Goal: Obtain resource: Download file/media

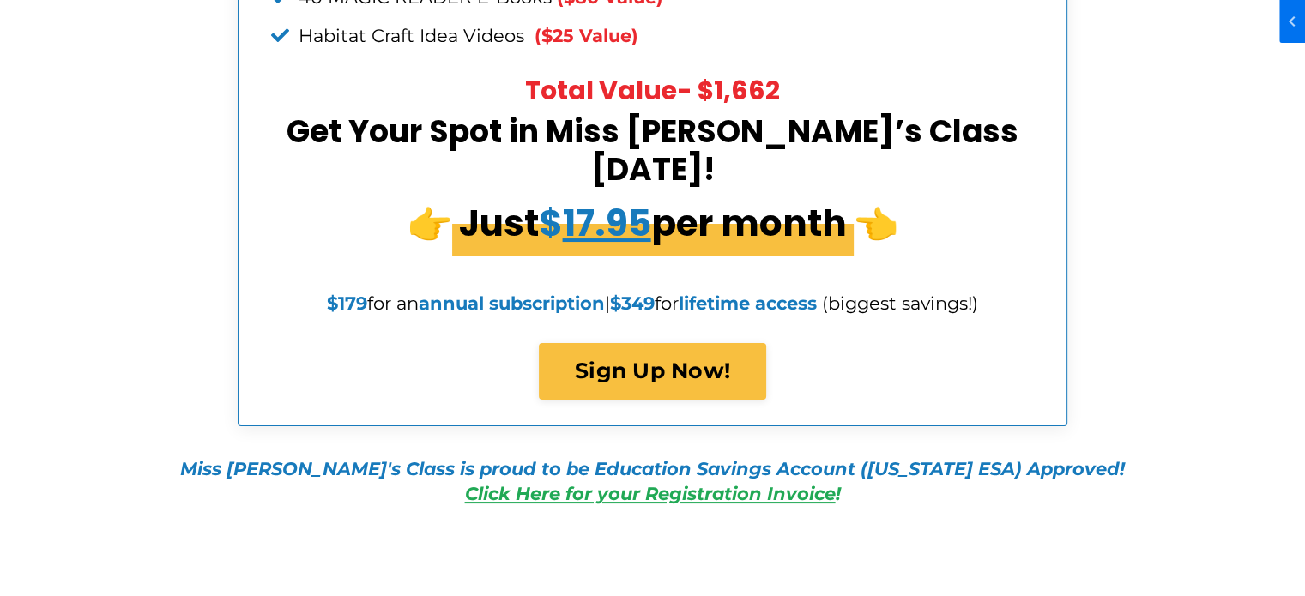
scroll to position [6496, 0]
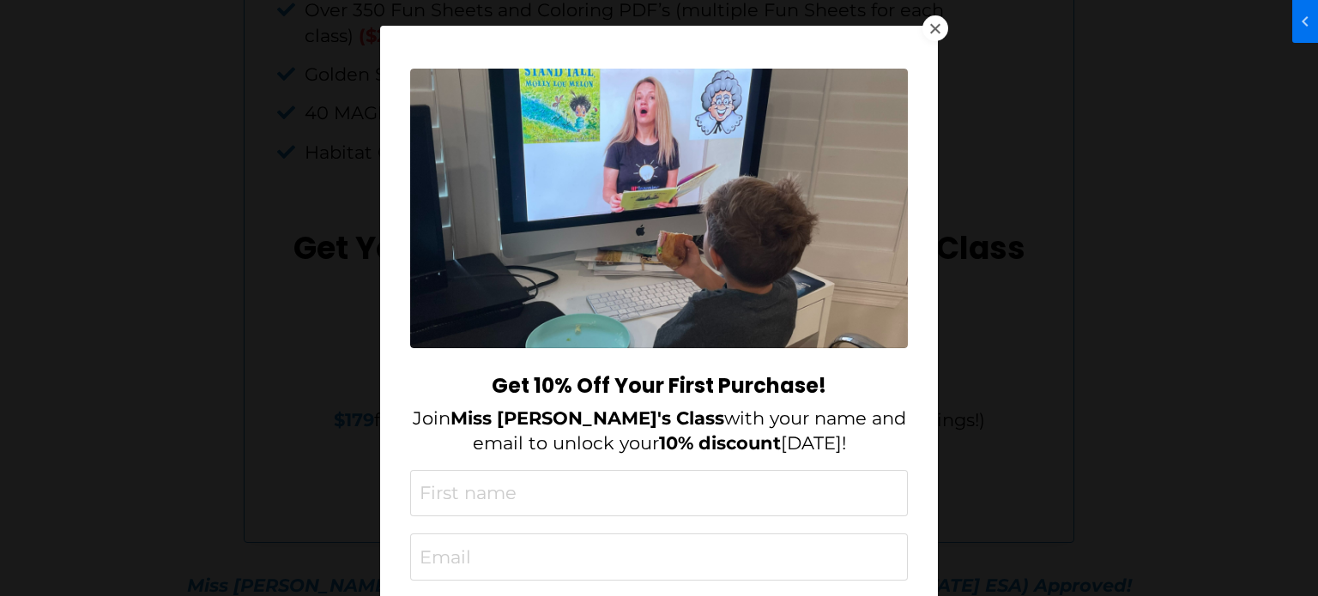
click at [925, 27] on div at bounding box center [935, 28] width 26 height 26
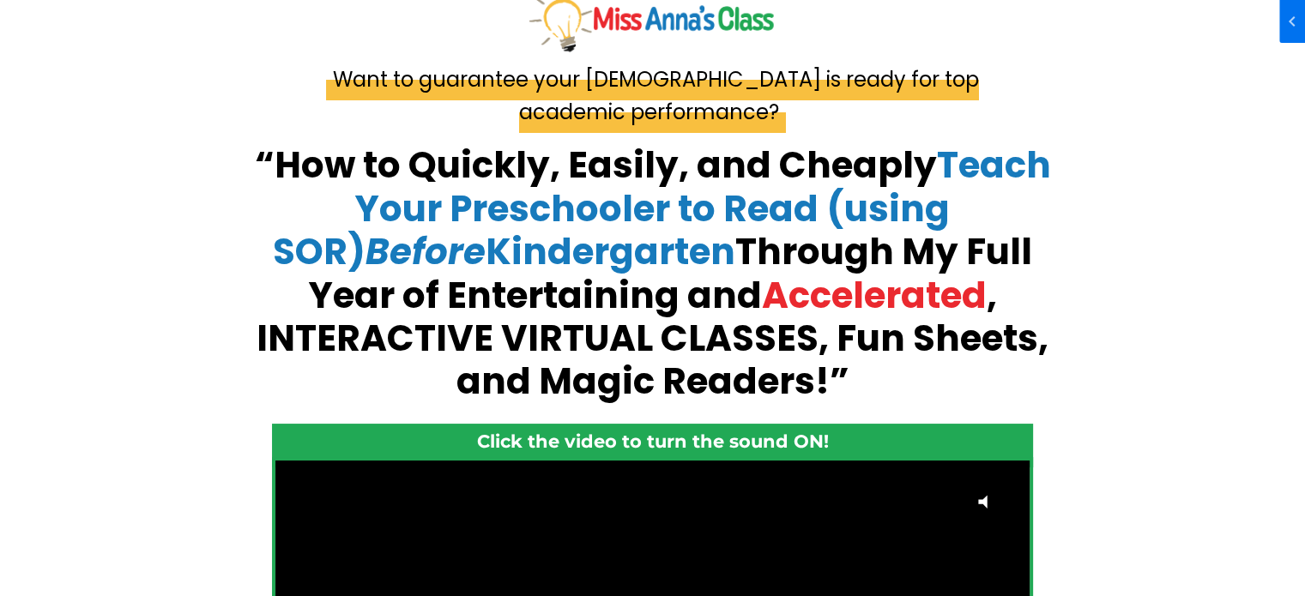
scroll to position [0, 0]
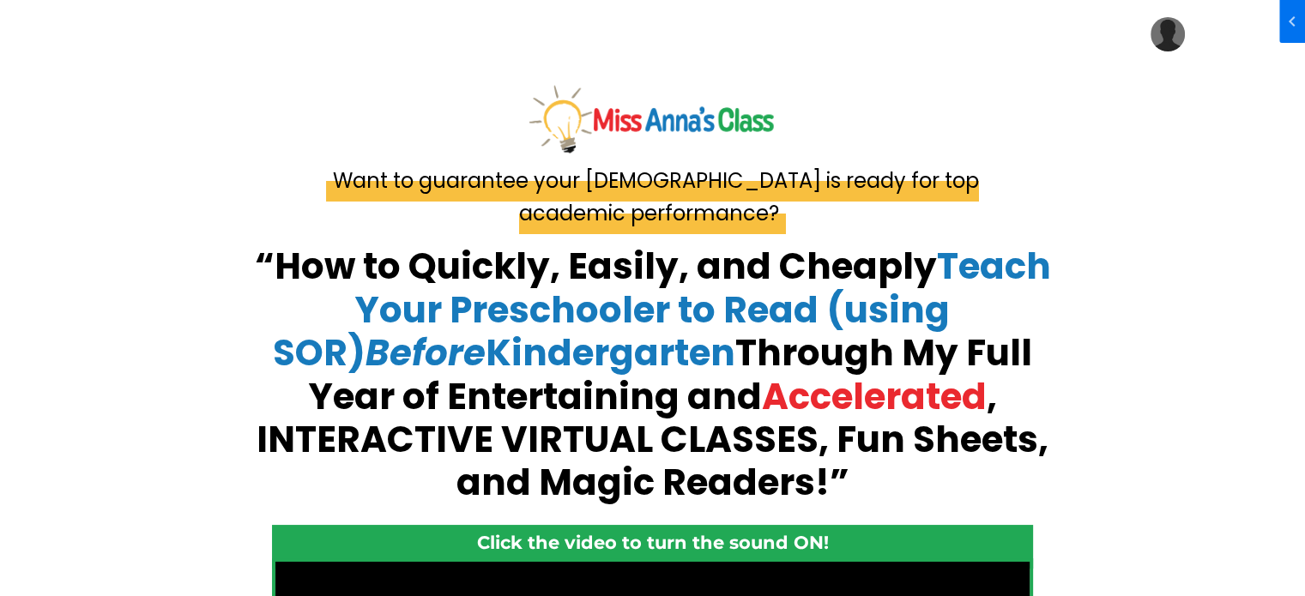
click at [635, 124] on img at bounding box center [652, 119] width 251 height 75
click at [1158, 35] on img at bounding box center [1167, 34] width 34 height 34
click at [1181, 82] on link "My Library" at bounding box center [1219, 86] width 172 height 39
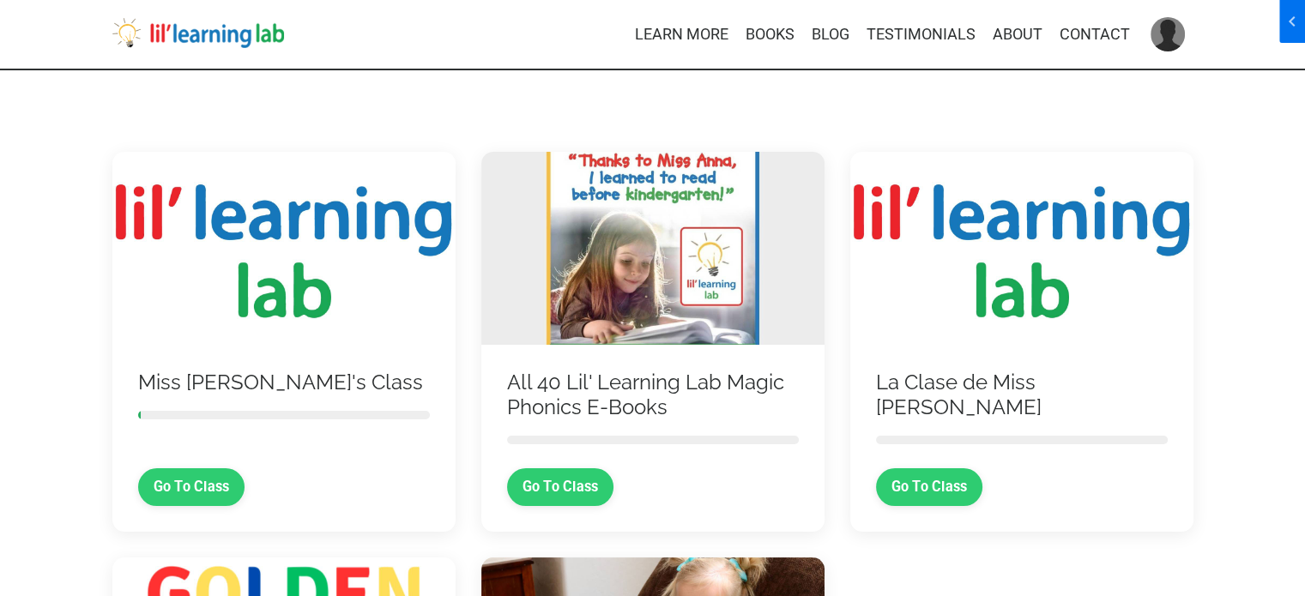
click at [1151, 46] on link at bounding box center [1167, 34] width 34 height 34
click at [0, 154] on div "Miss Anna's Class Go To Class All 40 Lil' Learning Lab Magic Phonics E-Books Go…" at bounding box center [652, 553] width 1305 height 966
click at [845, 33] on link "BLOG" at bounding box center [831, 34] width 38 height 25
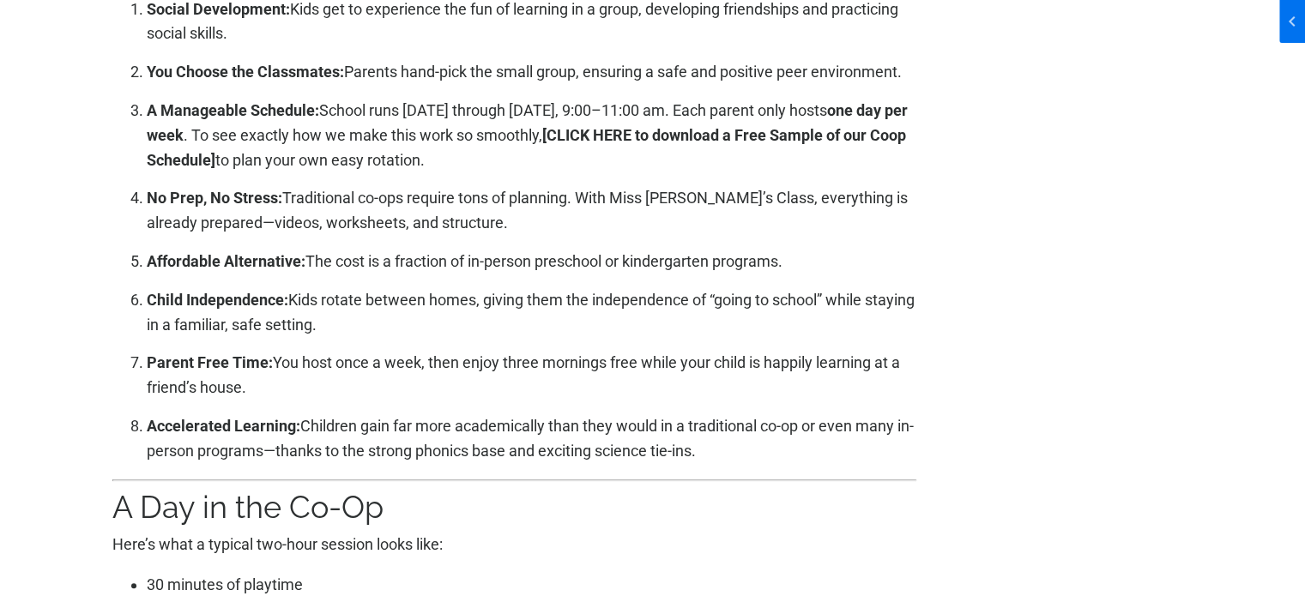
scroll to position [1544, 0]
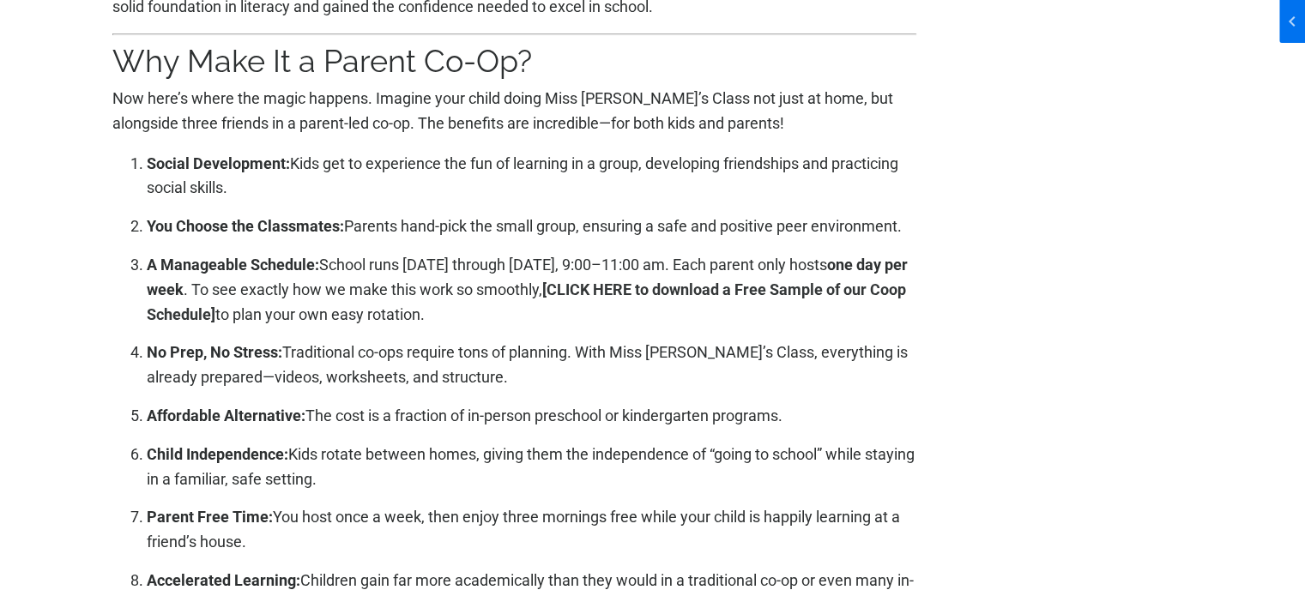
click at [658, 281] on link "[CLICK HERE to download a Free Sample of our Coop Schedule]" at bounding box center [526, 302] width 759 height 43
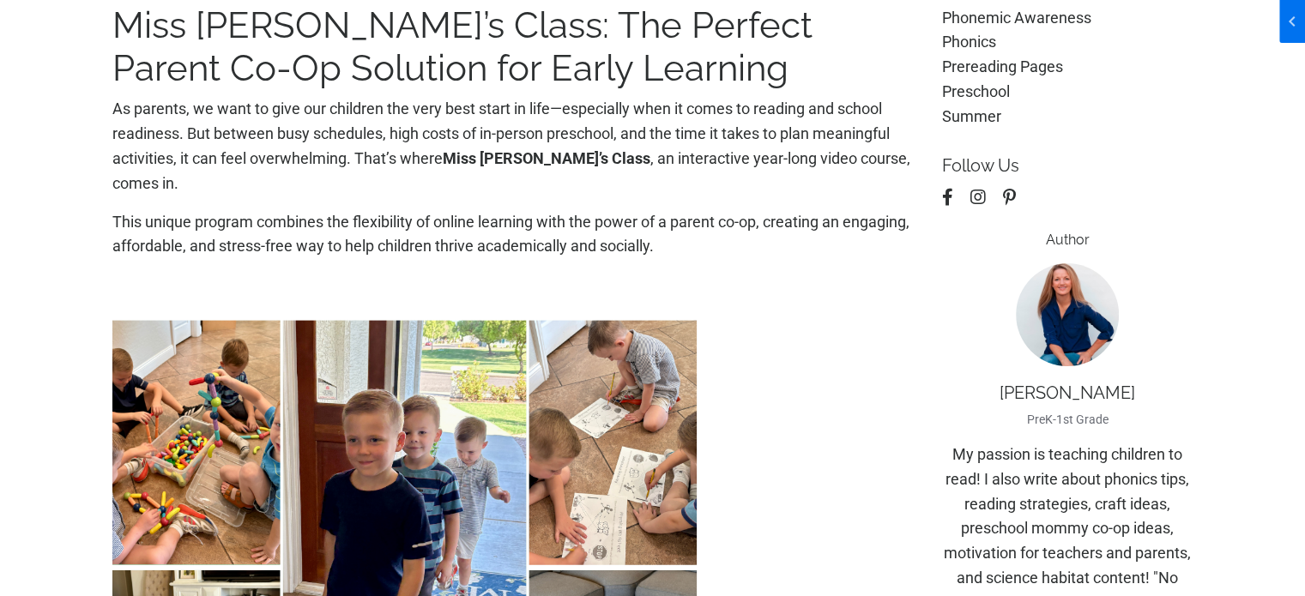
scroll to position [0, 0]
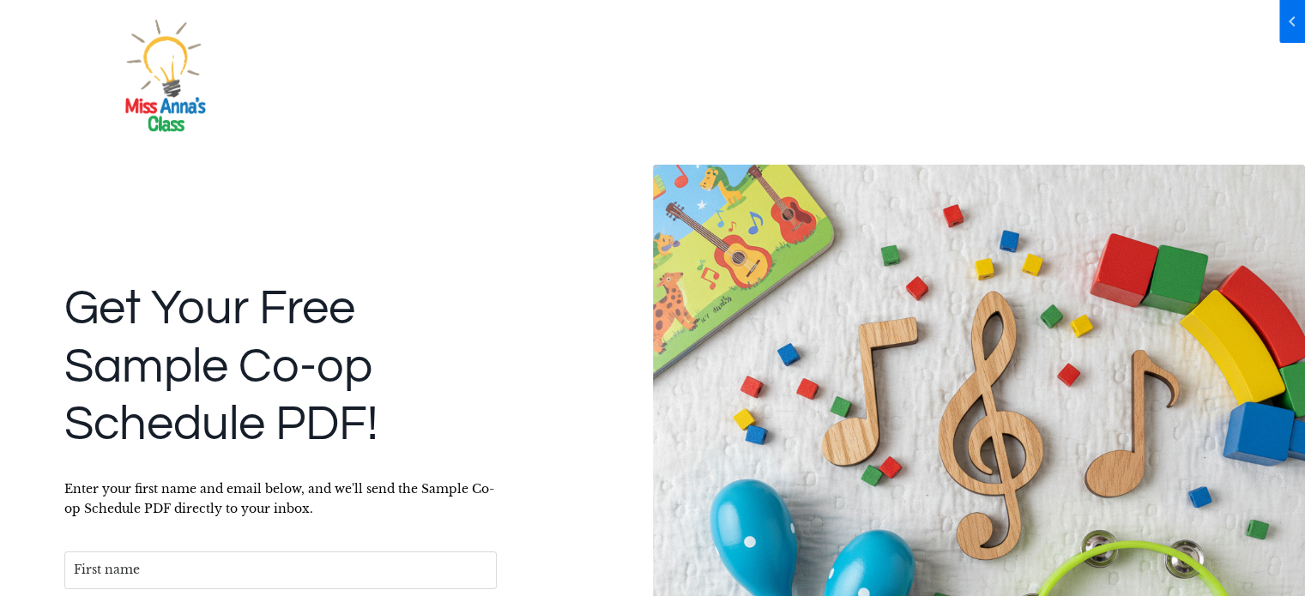
scroll to position [172, 0]
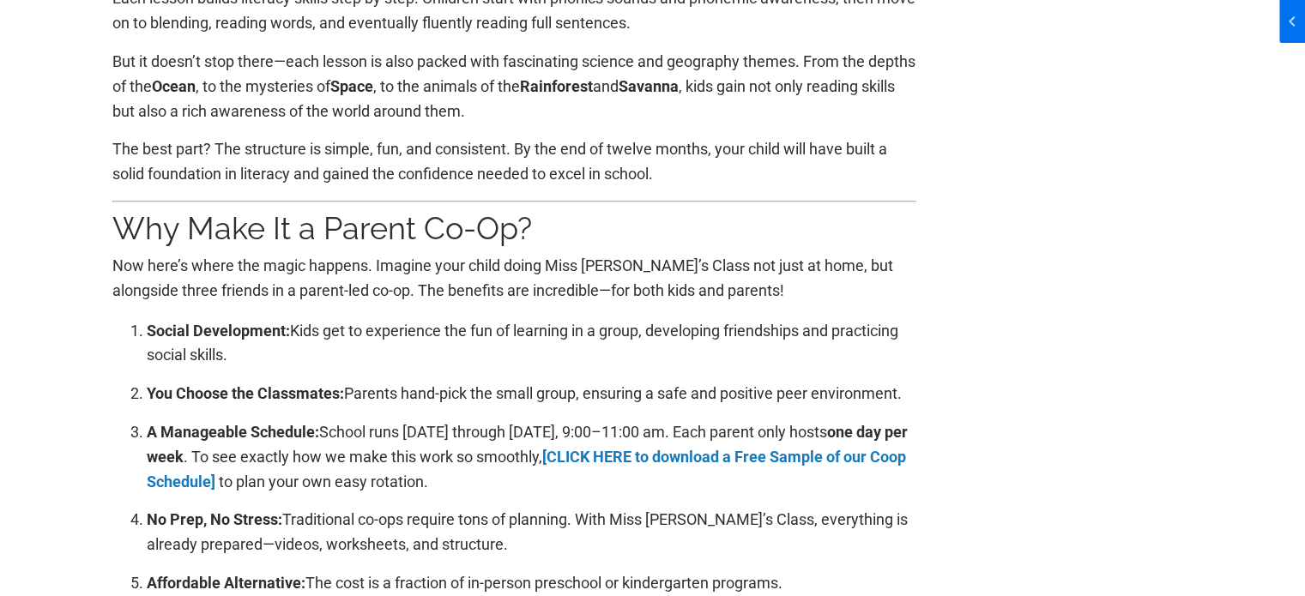
scroll to position [1458, 0]
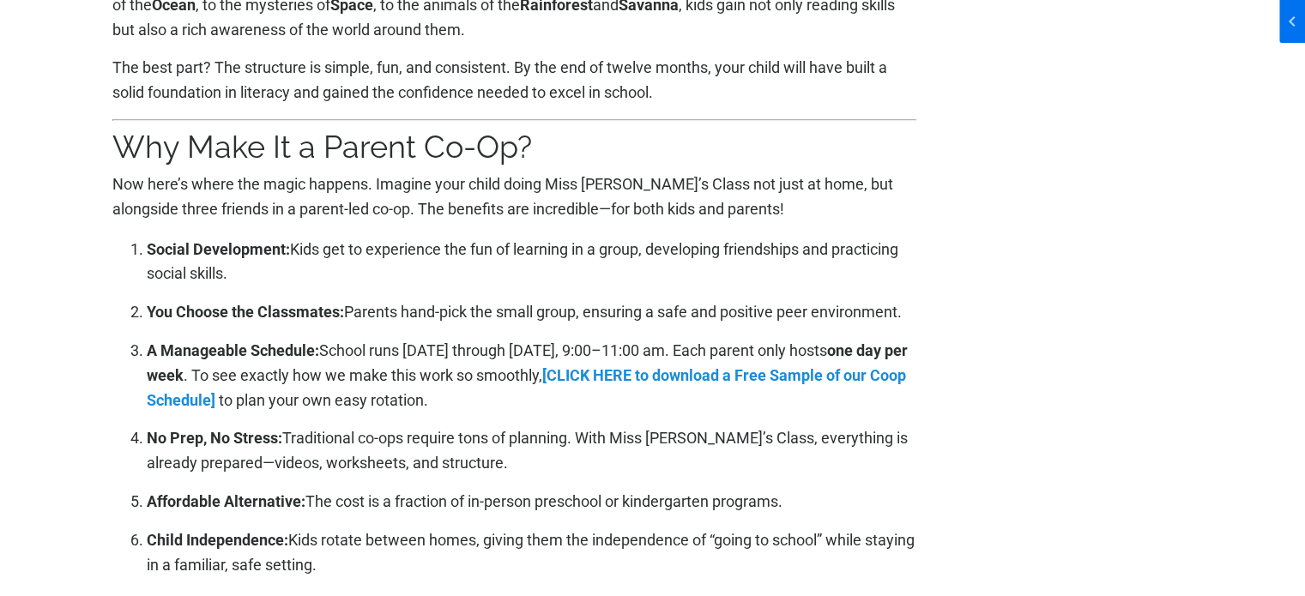
click at [241, 373] on link "[CLICK HERE to download a Free Sample of our Coop Schedule]" at bounding box center [526, 387] width 759 height 43
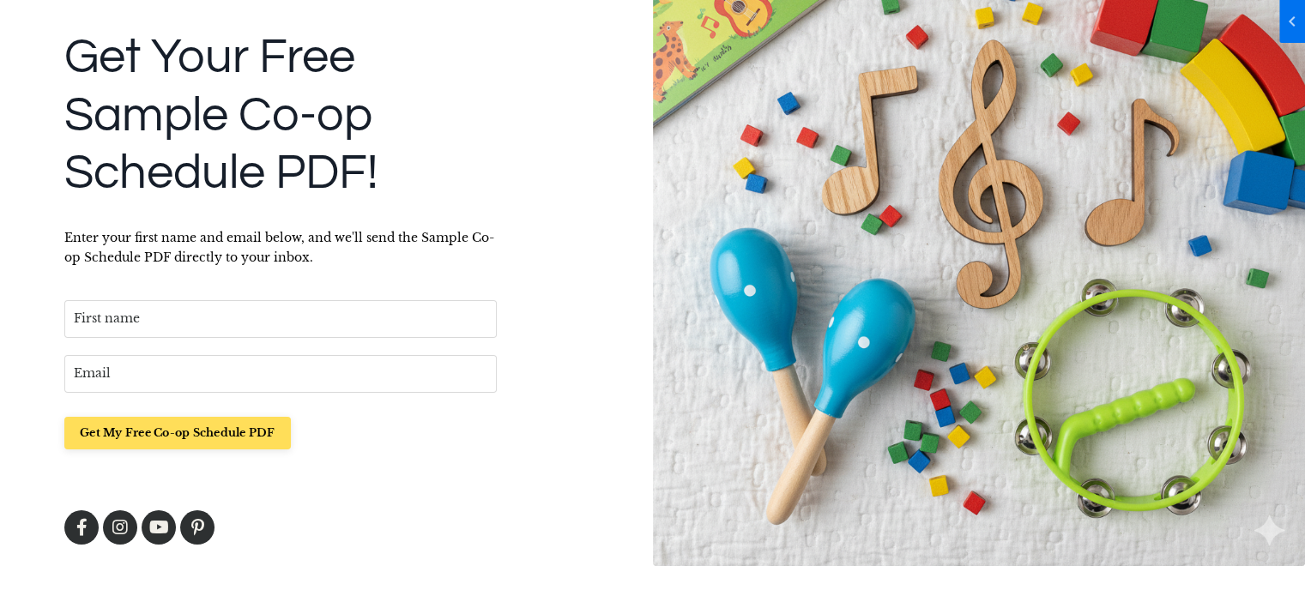
scroll to position [255, 0]
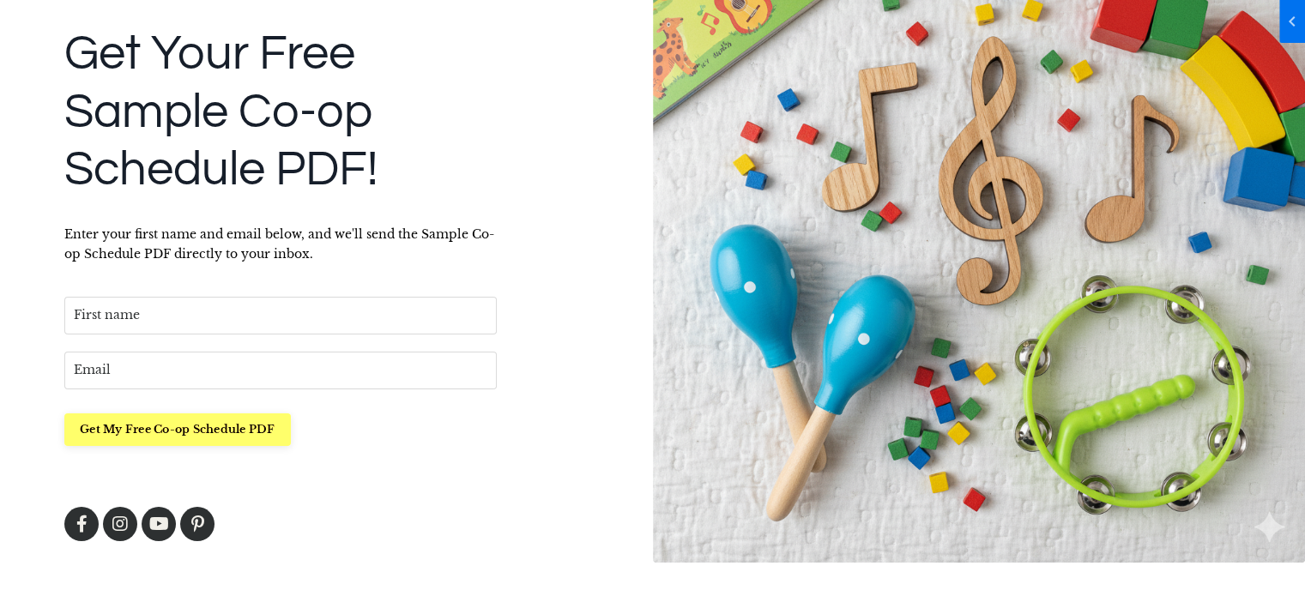
click at [186, 444] on button "Get My Free Co-op Schedule PDF" at bounding box center [177, 430] width 226 height 33
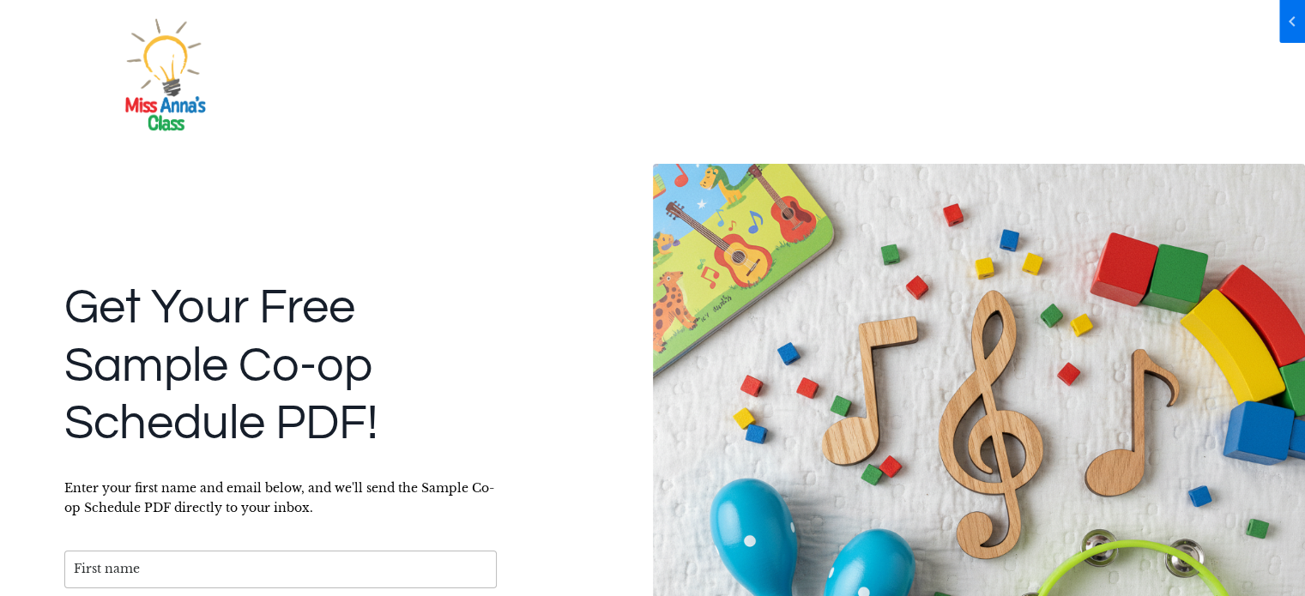
scroll to position [0, 0]
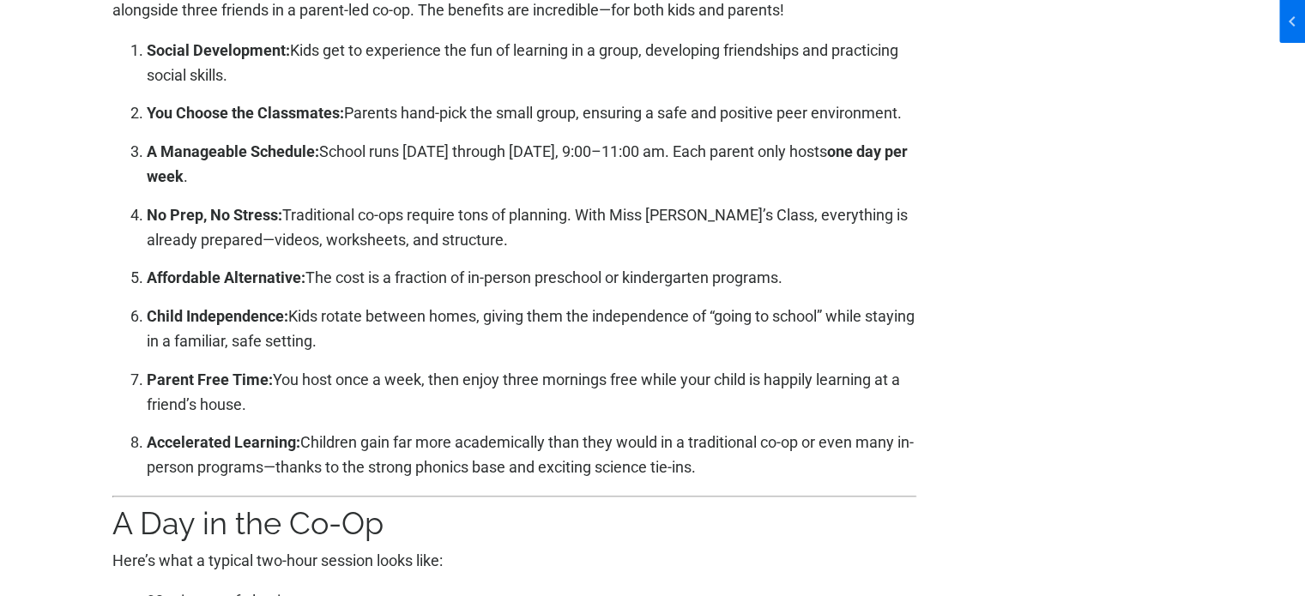
scroll to position [1544, 0]
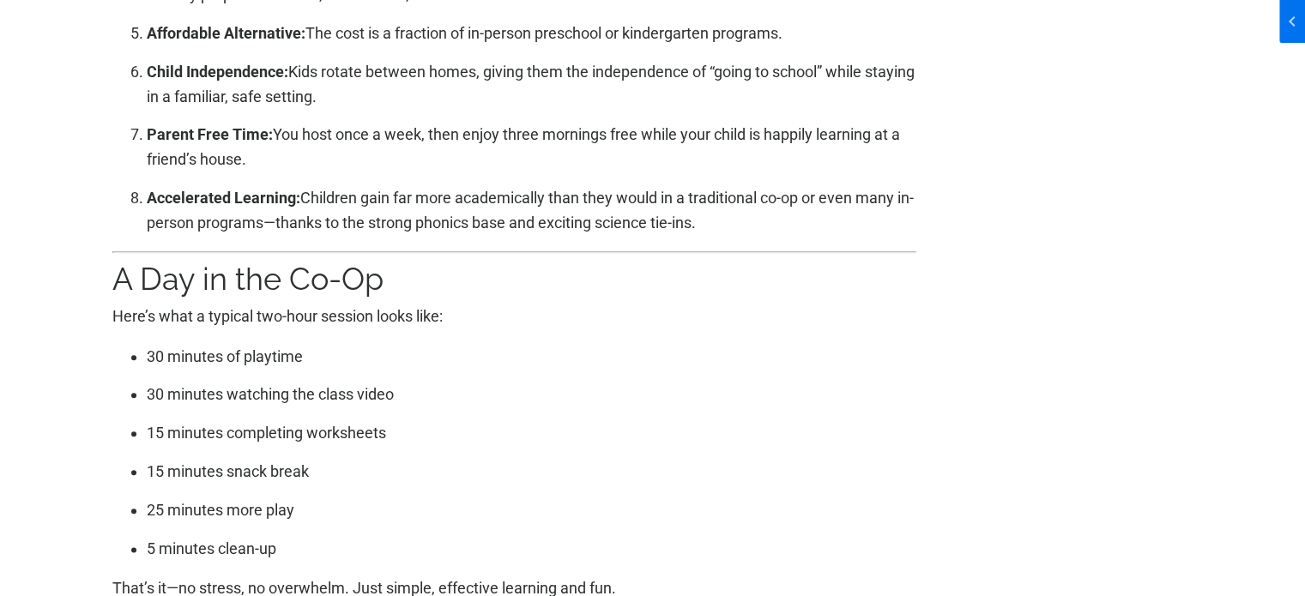
scroll to position [1585, 0]
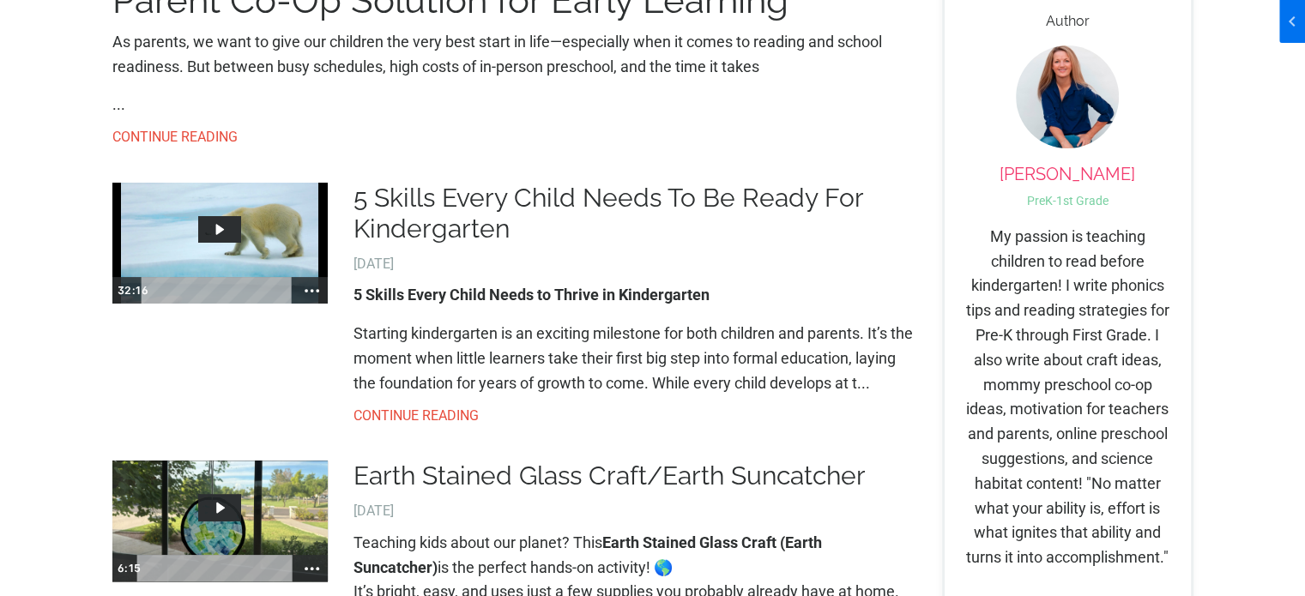
scroll to position [601, 0]
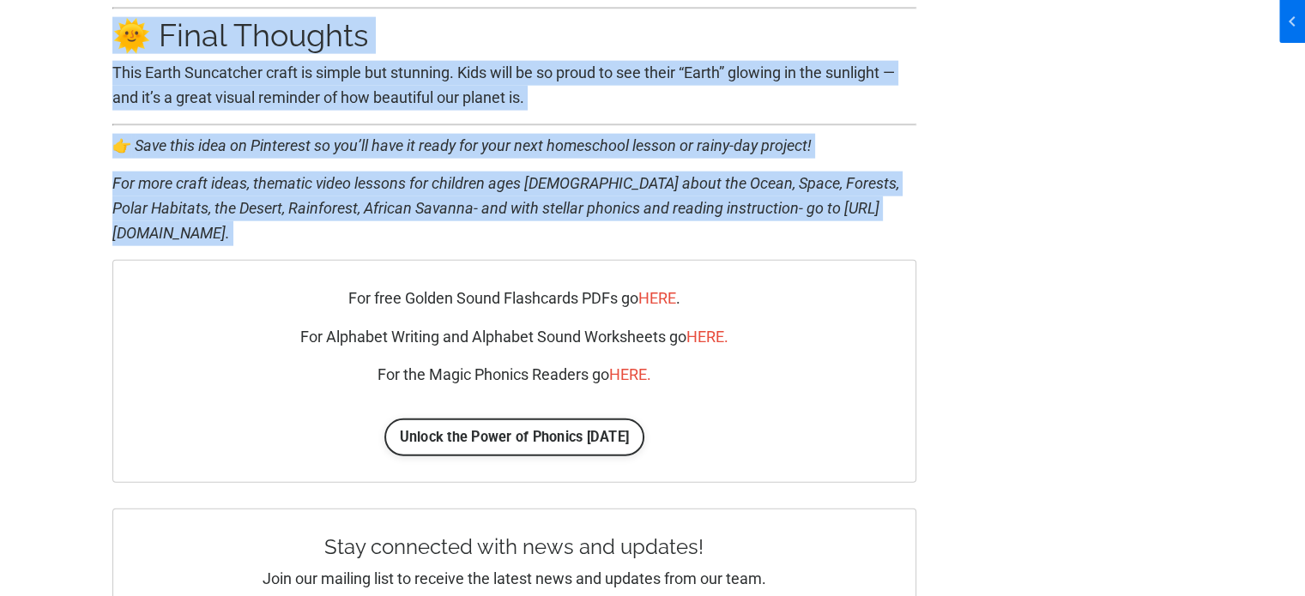
scroll to position [4118, 0]
drag, startPoint x: 101, startPoint y: 269, endPoint x: 444, endPoint y: 251, distance: 342.8
copy div "Loremips dolo sitam con adipis? Elit Seddo Eiusmod Tempo Incid (Utlab Etdolorem…"
